Goal: Information Seeking & Learning: Learn about a topic

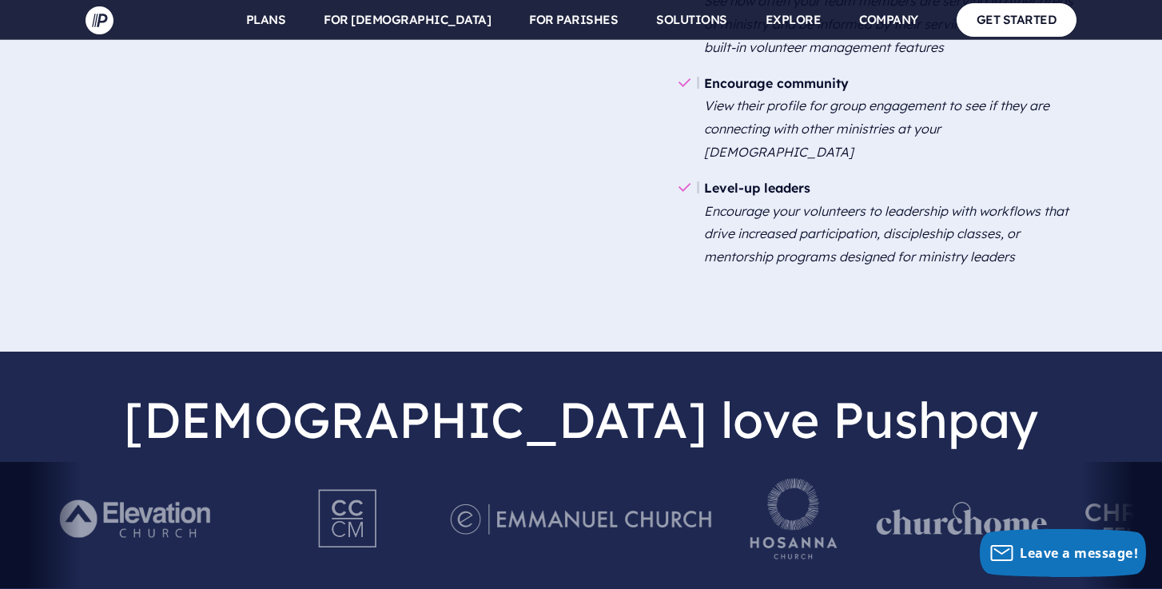
scroll to position [2621, 0]
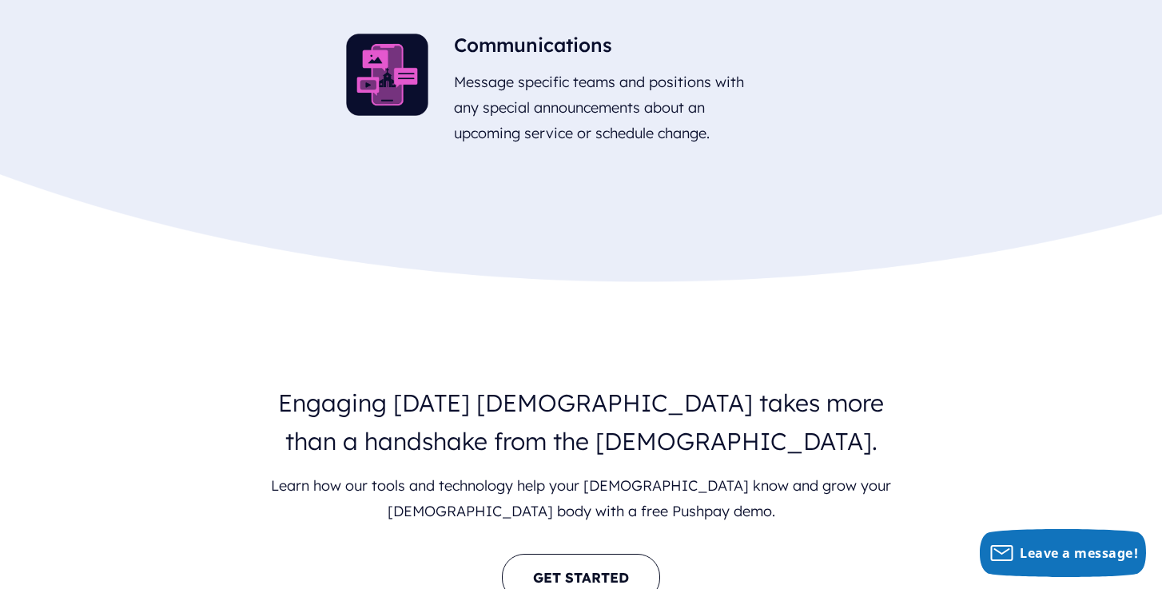
scroll to position [2209, 0]
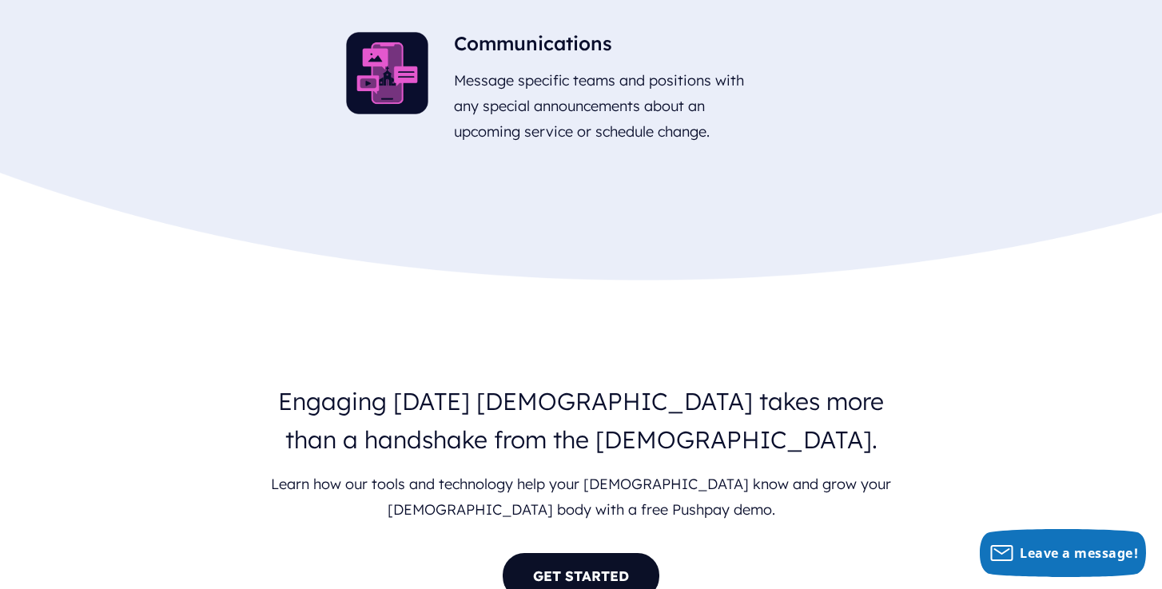
click at [536, 552] on link "GET STARTED" at bounding box center [581, 575] width 158 height 47
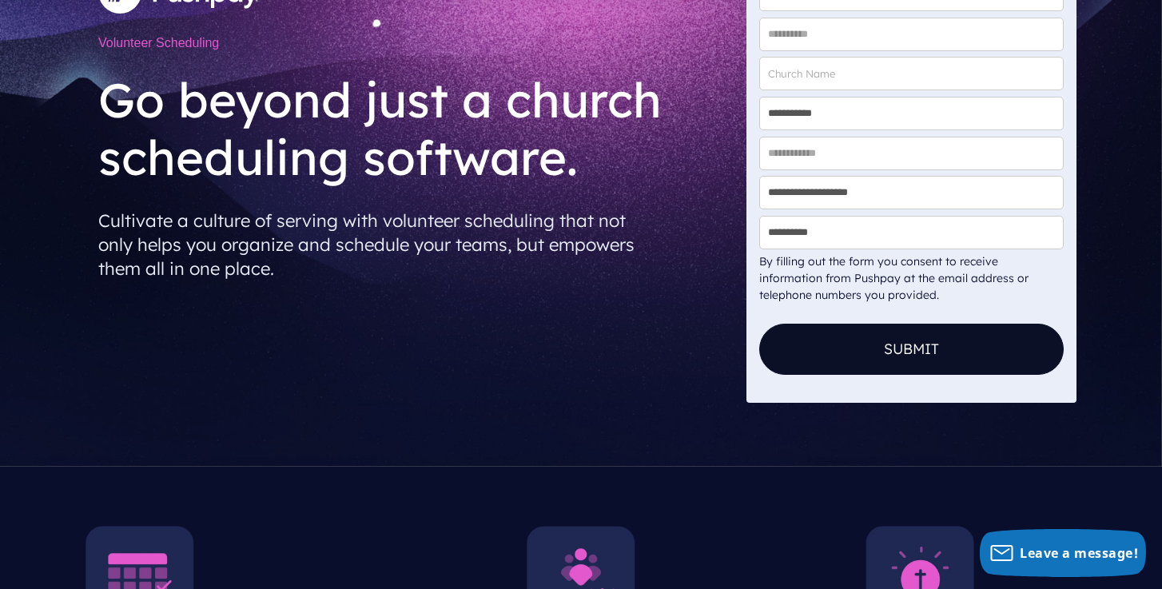
scroll to position [0, 0]
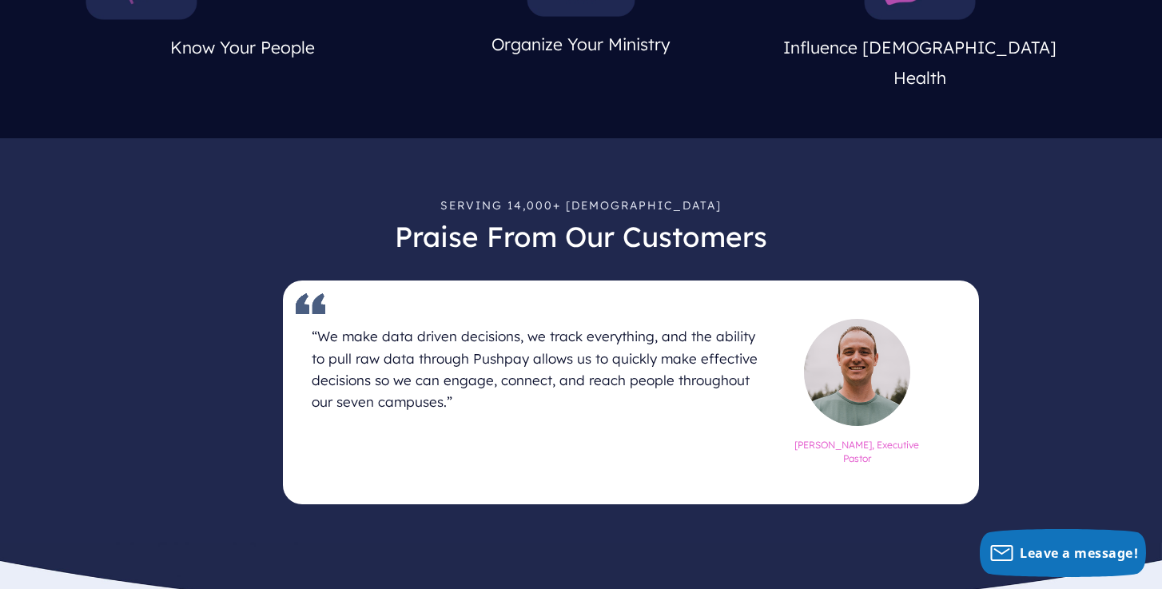
scroll to position [875, 0]
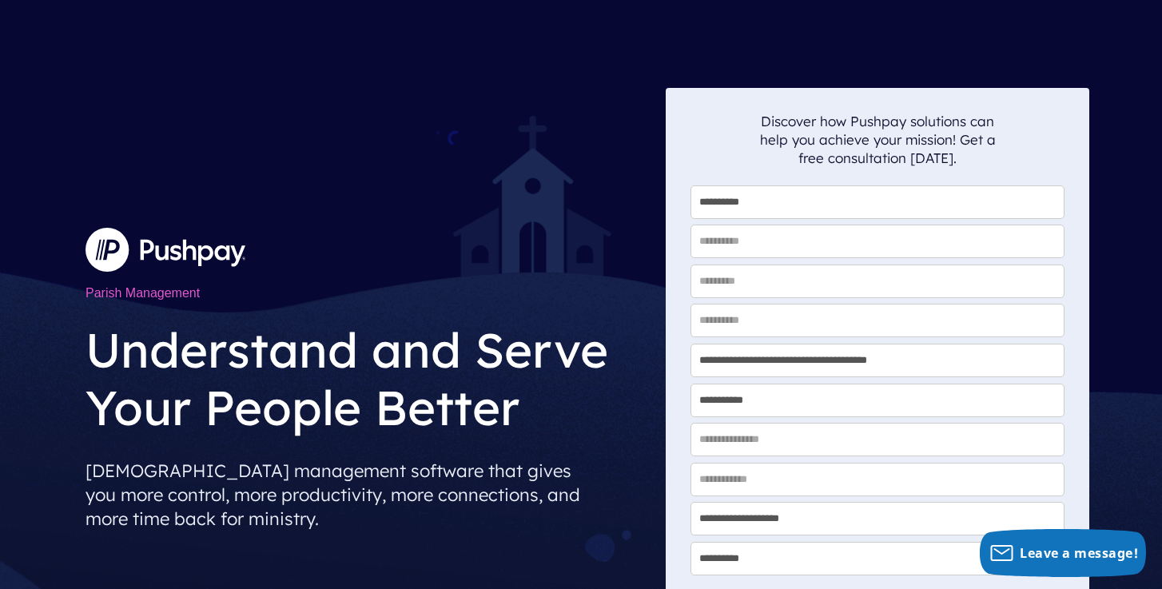
click at [207, 258] on img at bounding box center [166, 249] width 160 height 43
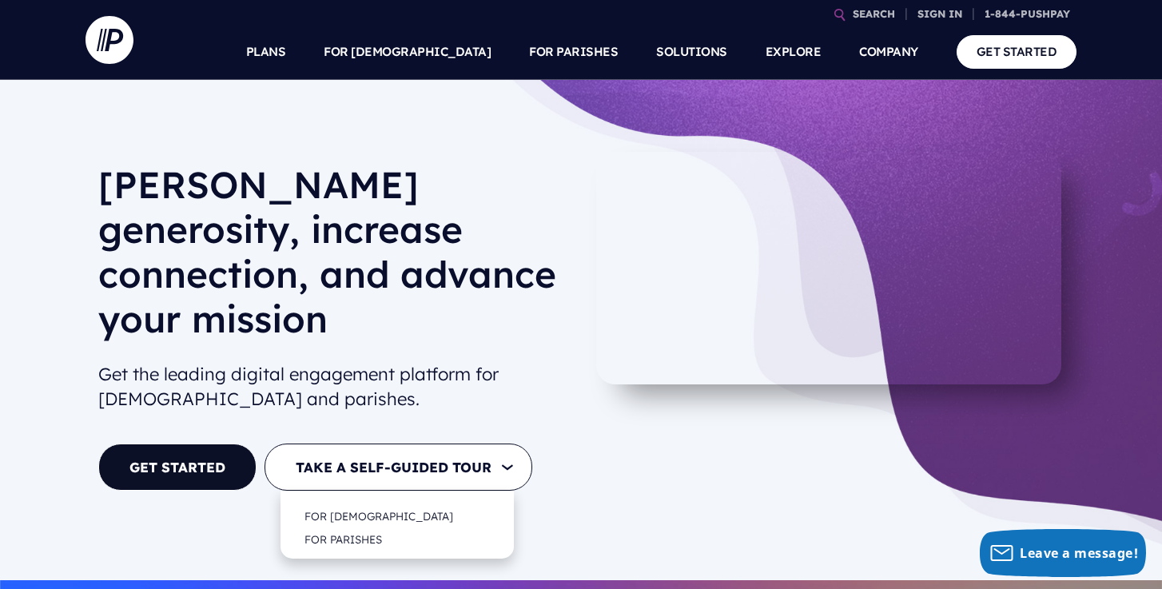
click at [337, 444] on button "TAKE A SELF-GUIDED TOUR" at bounding box center [399, 467] width 268 height 47
click at [335, 497] on link "FOR [DEMOGRAPHIC_DATA]" at bounding box center [379, 516] width 181 height 38
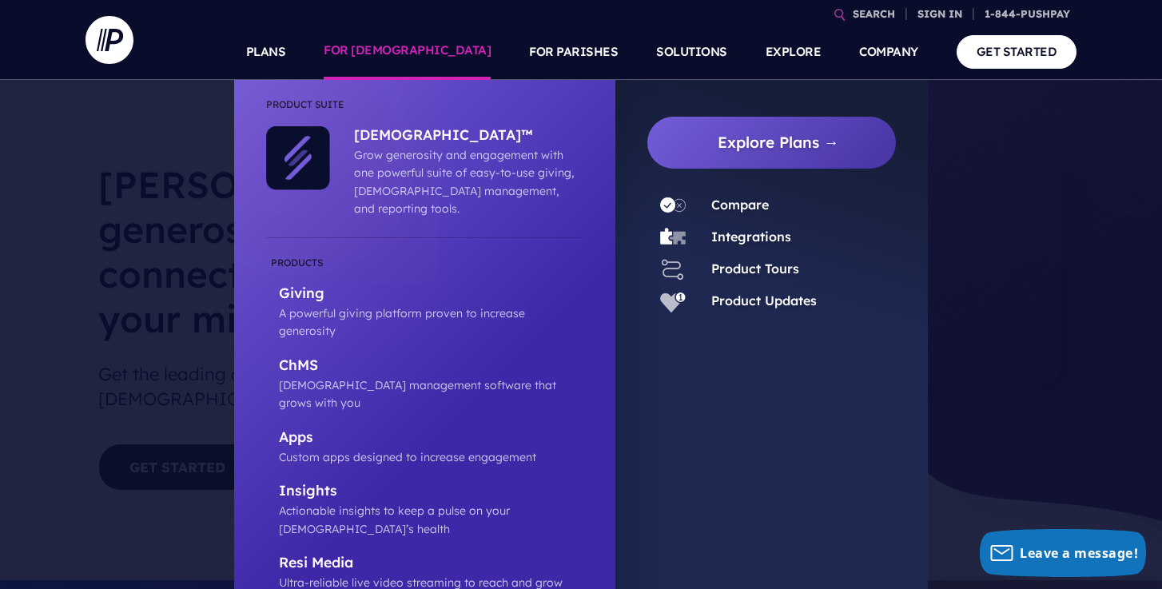
click at [417, 58] on link "FOR [DEMOGRAPHIC_DATA]" at bounding box center [407, 52] width 167 height 56
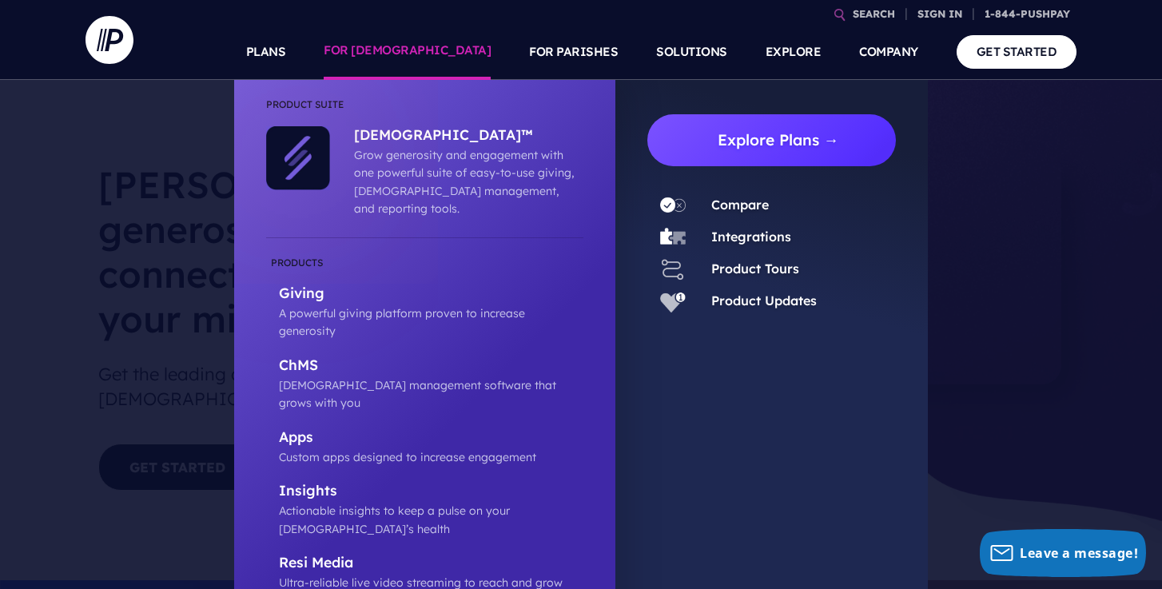
click at [738, 139] on link "Explore Plans →" at bounding box center [778, 140] width 236 height 52
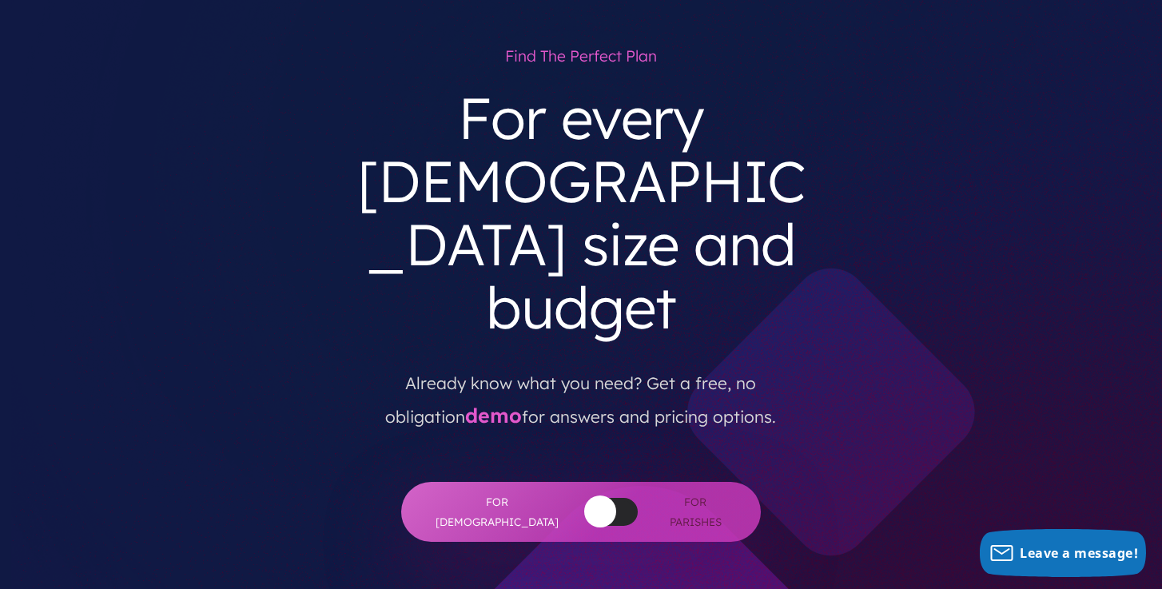
scroll to position [90, 0]
click at [465, 402] on link "demo" at bounding box center [493, 414] width 57 height 25
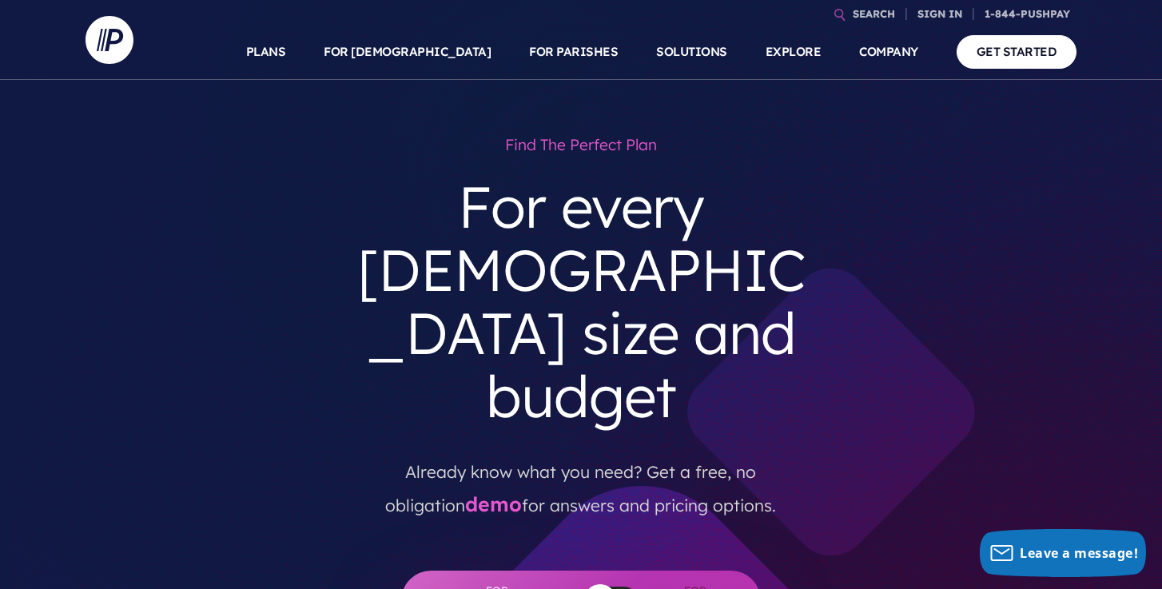
scroll to position [0, 0]
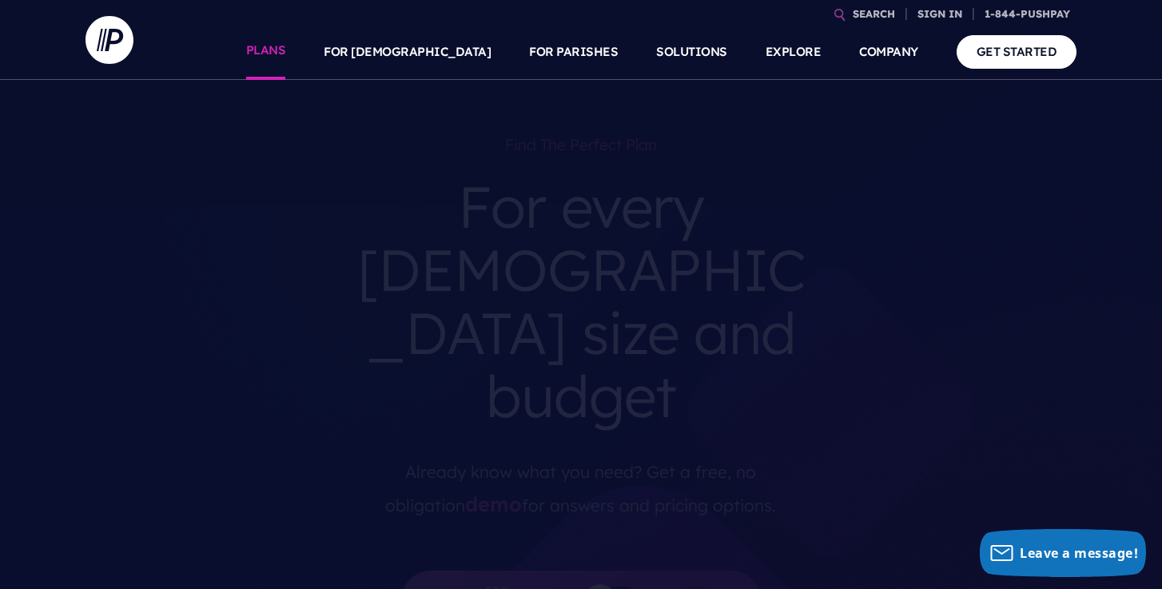
click at [286, 50] on link "PLANS" at bounding box center [266, 52] width 40 height 56
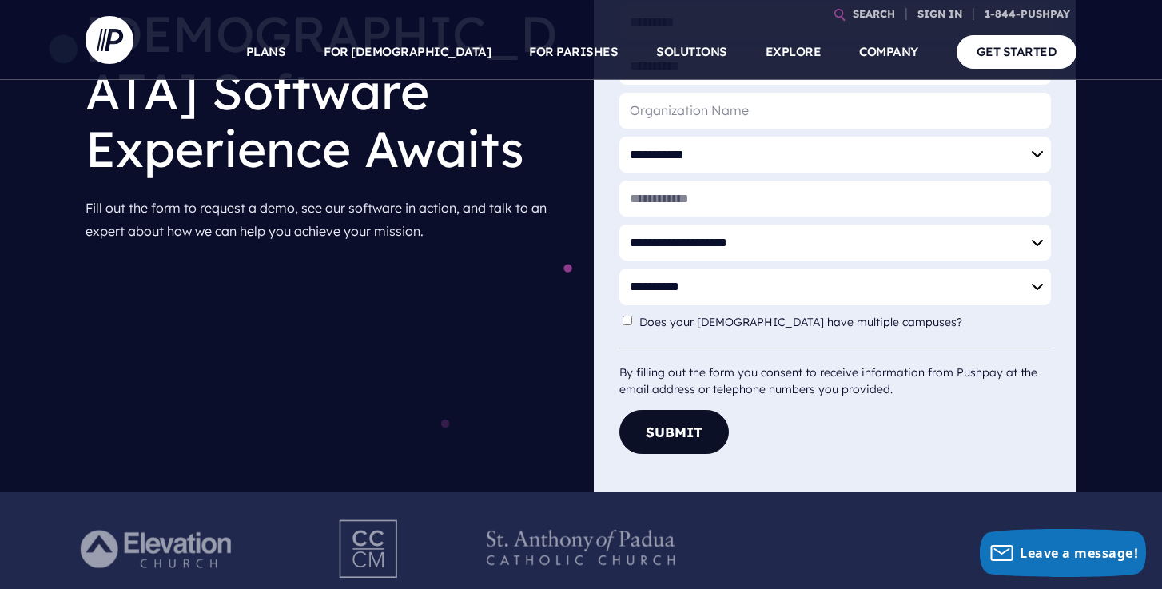
scroll to position [277, 0]
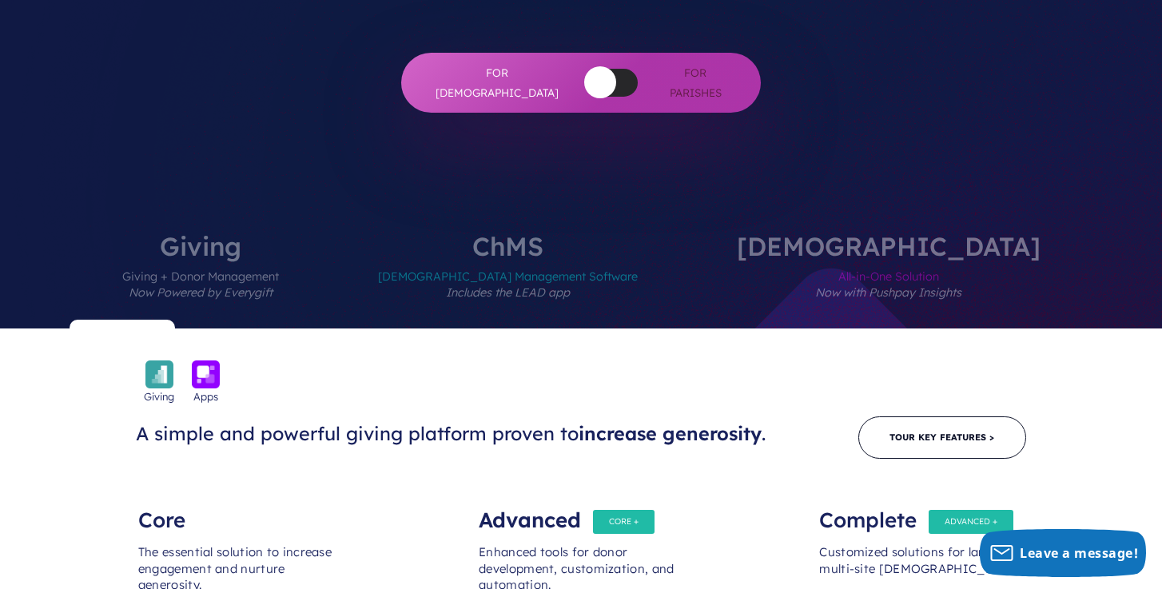
scroll to position [519, 0]
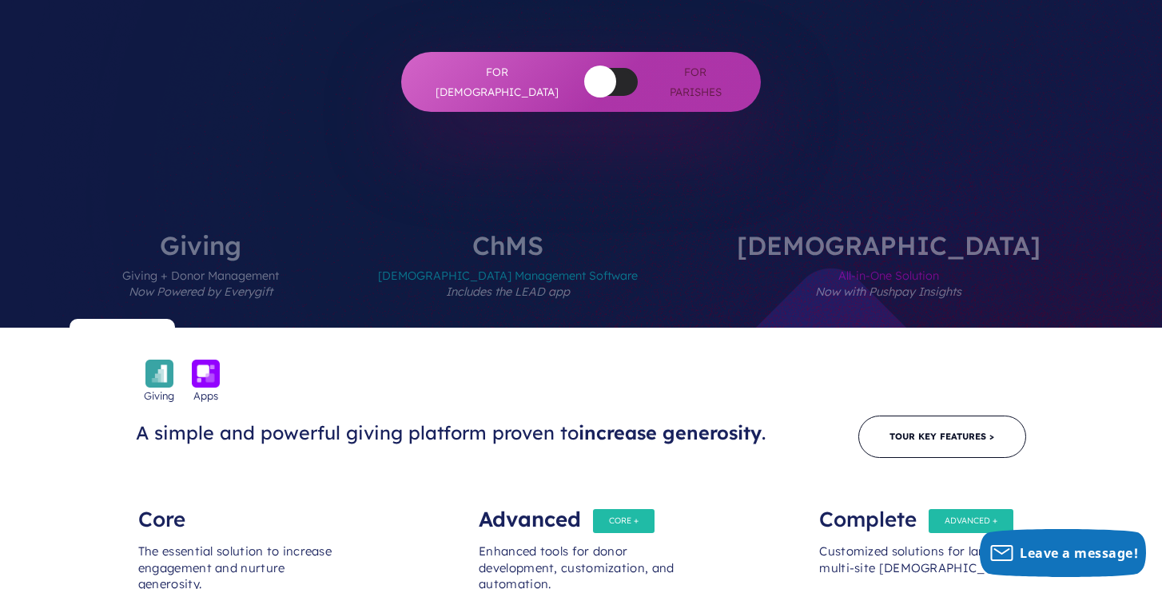
click at [589, 233] on label "[DEMOGRAPHIC_DATA] Management Software Includes the LEAD app" at bounding box center [508, 280] width 356 height 95
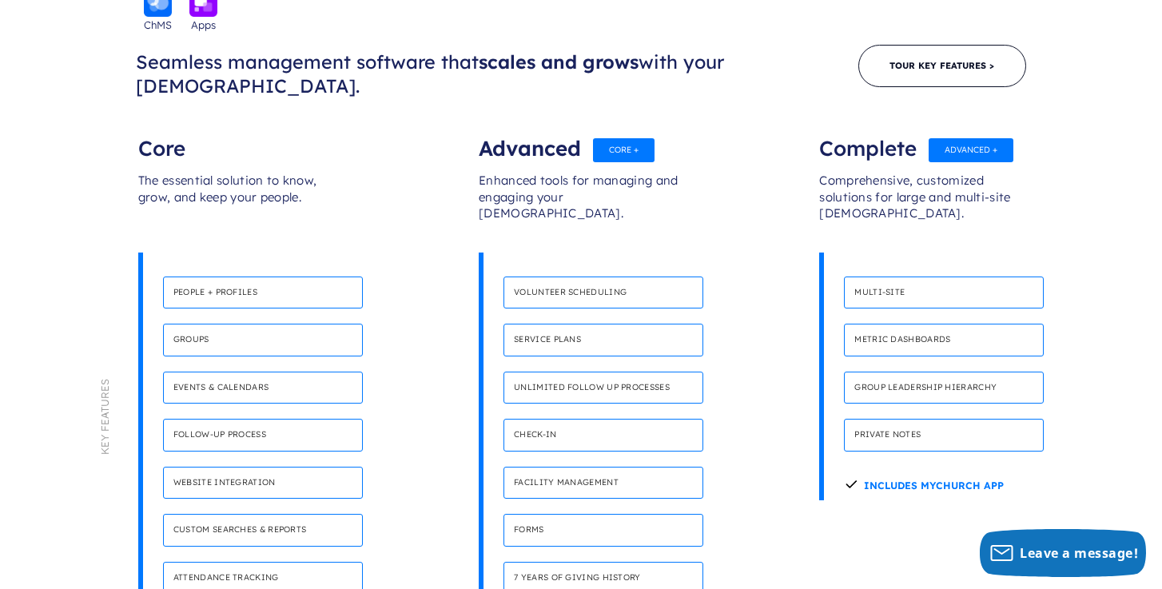
scroll to position [890, 0]
click at [550, 323] on h4 "Service plans" at bounding box center [604, 339] width 200 height 33
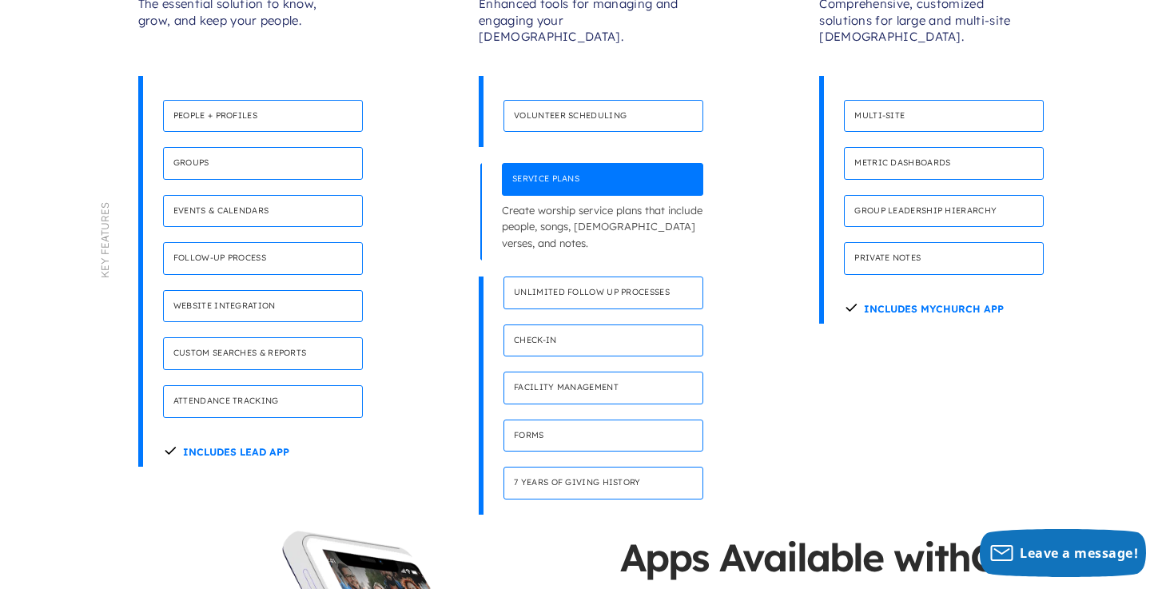
scroll to position [1008, 0]
